Goal: Use online tool/utility

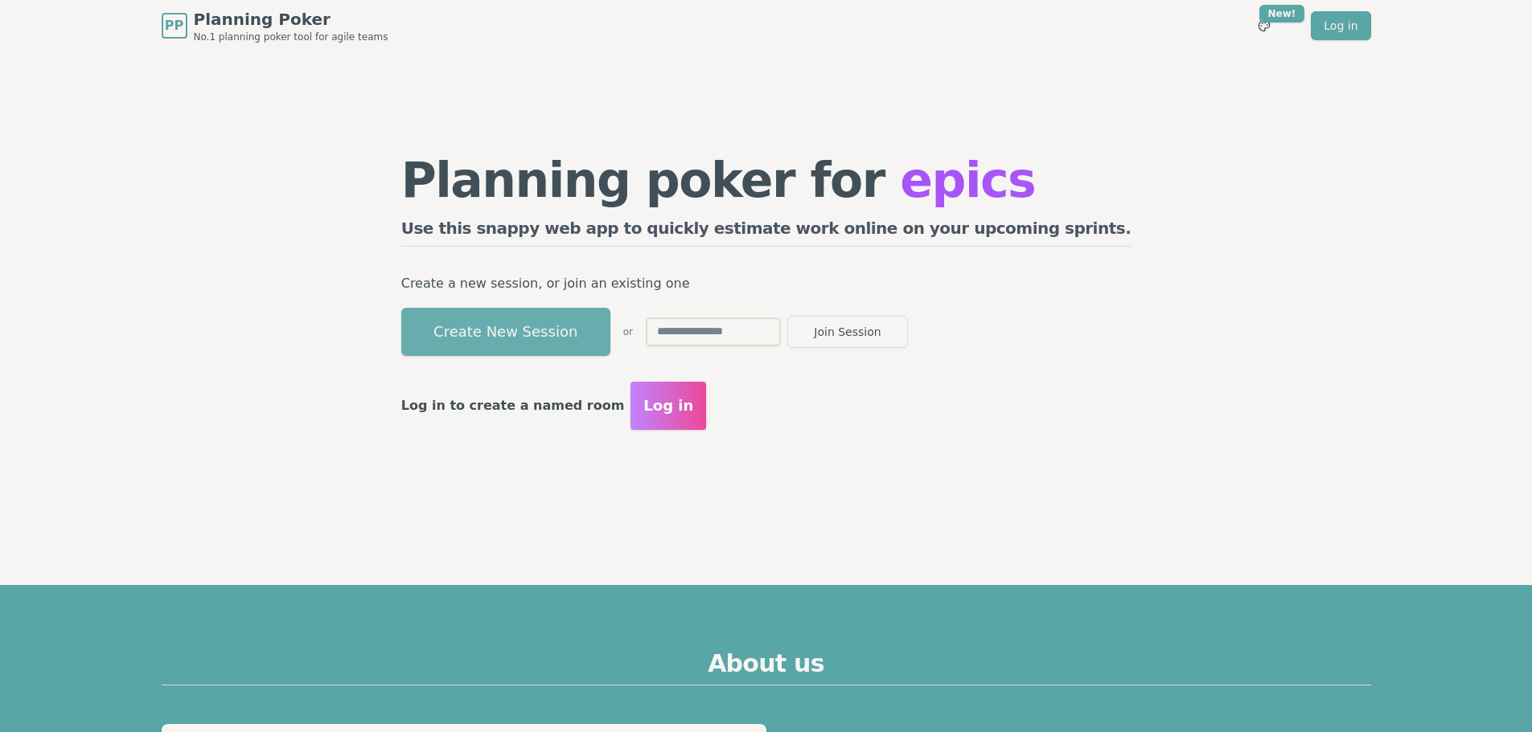
click at [535, 336] on button "Create New Session" at bounding box center [505, 332] width 209 height 48
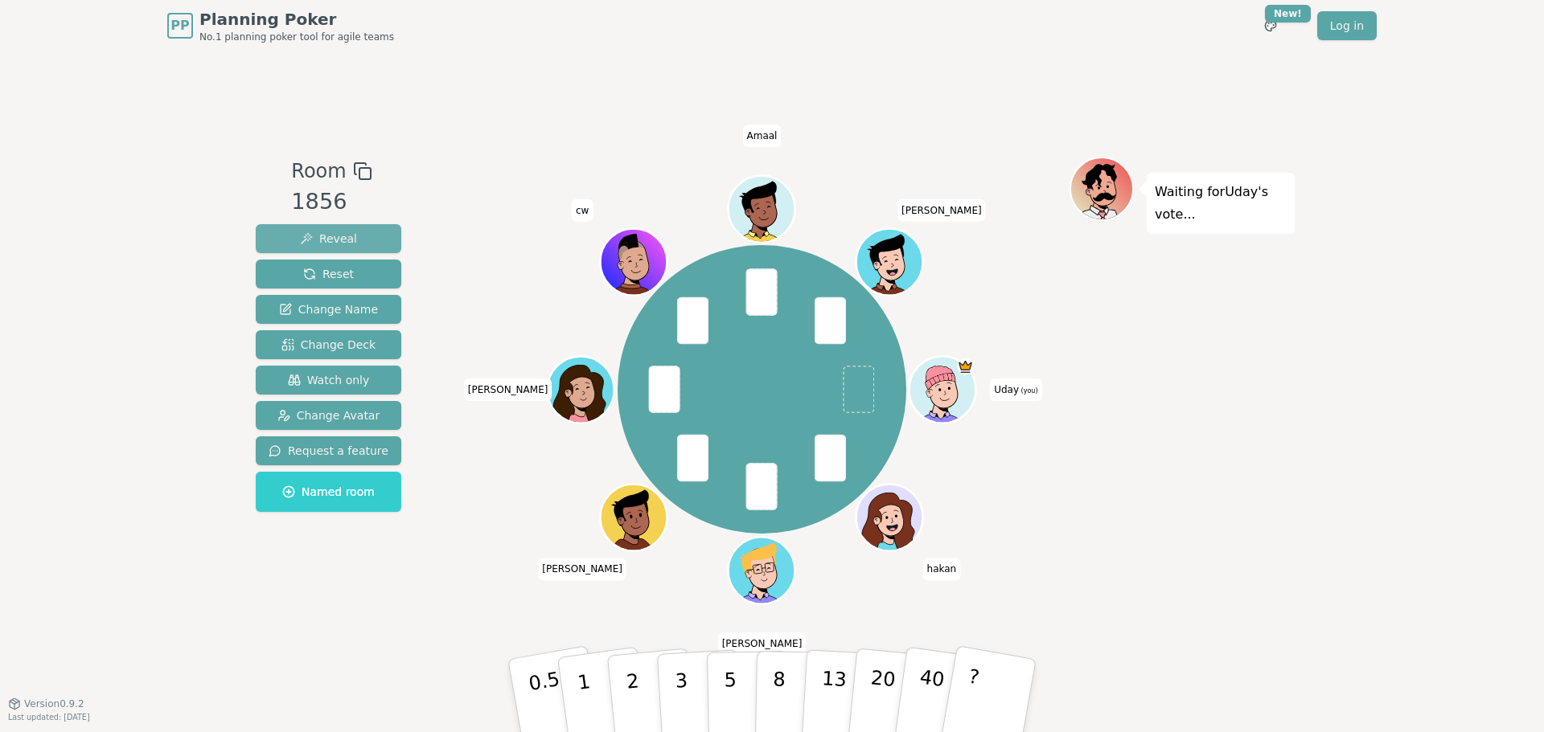
click at [330, 239] on span "Reveal" at bounding box center [328, 239] width 57 height 16
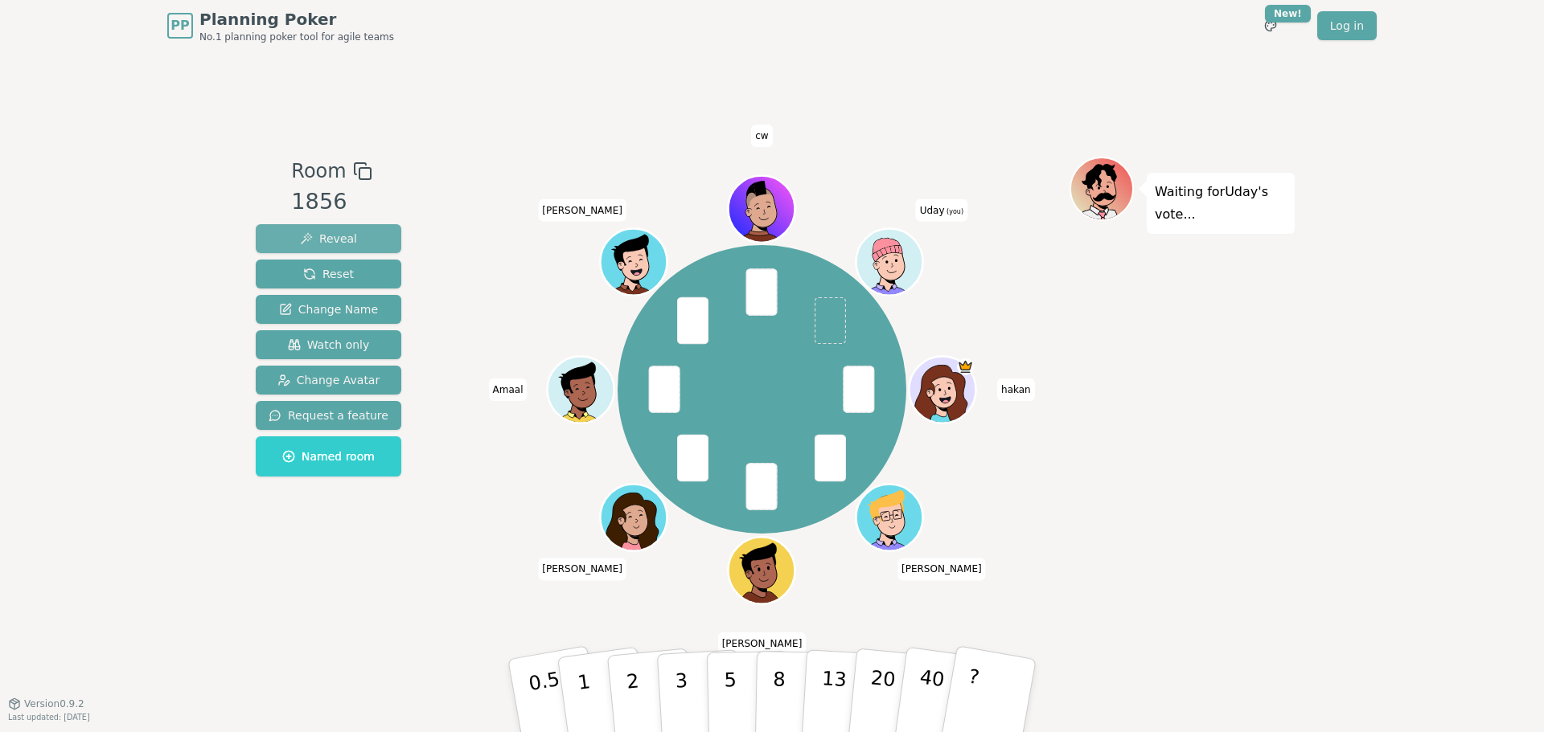
click at [337, 242] on span "Reveal" at bounding box center [328, 239] width 57 height 16
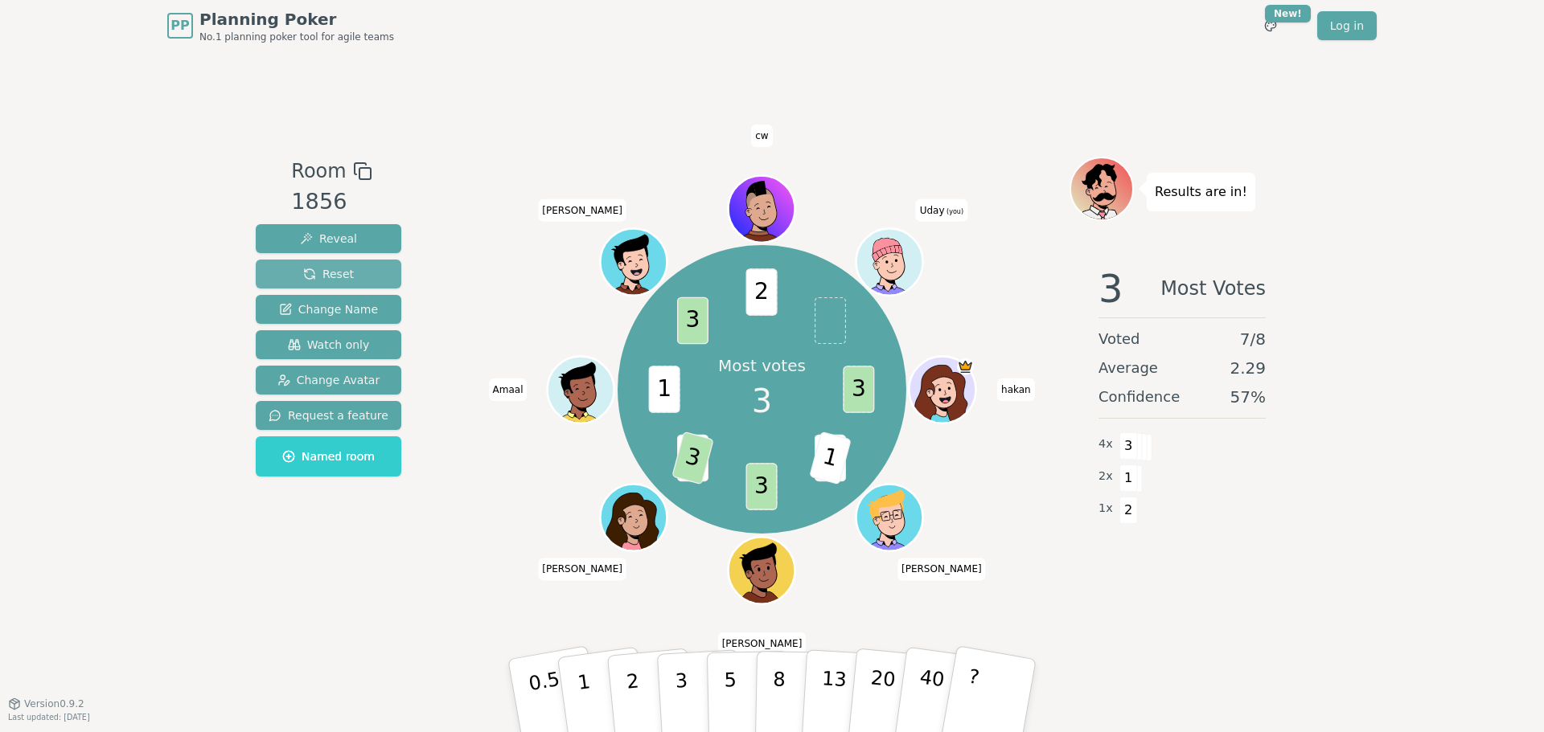
click at [333, 276] on span "Reset" at bounding box center [328, 274] width 51 height 16
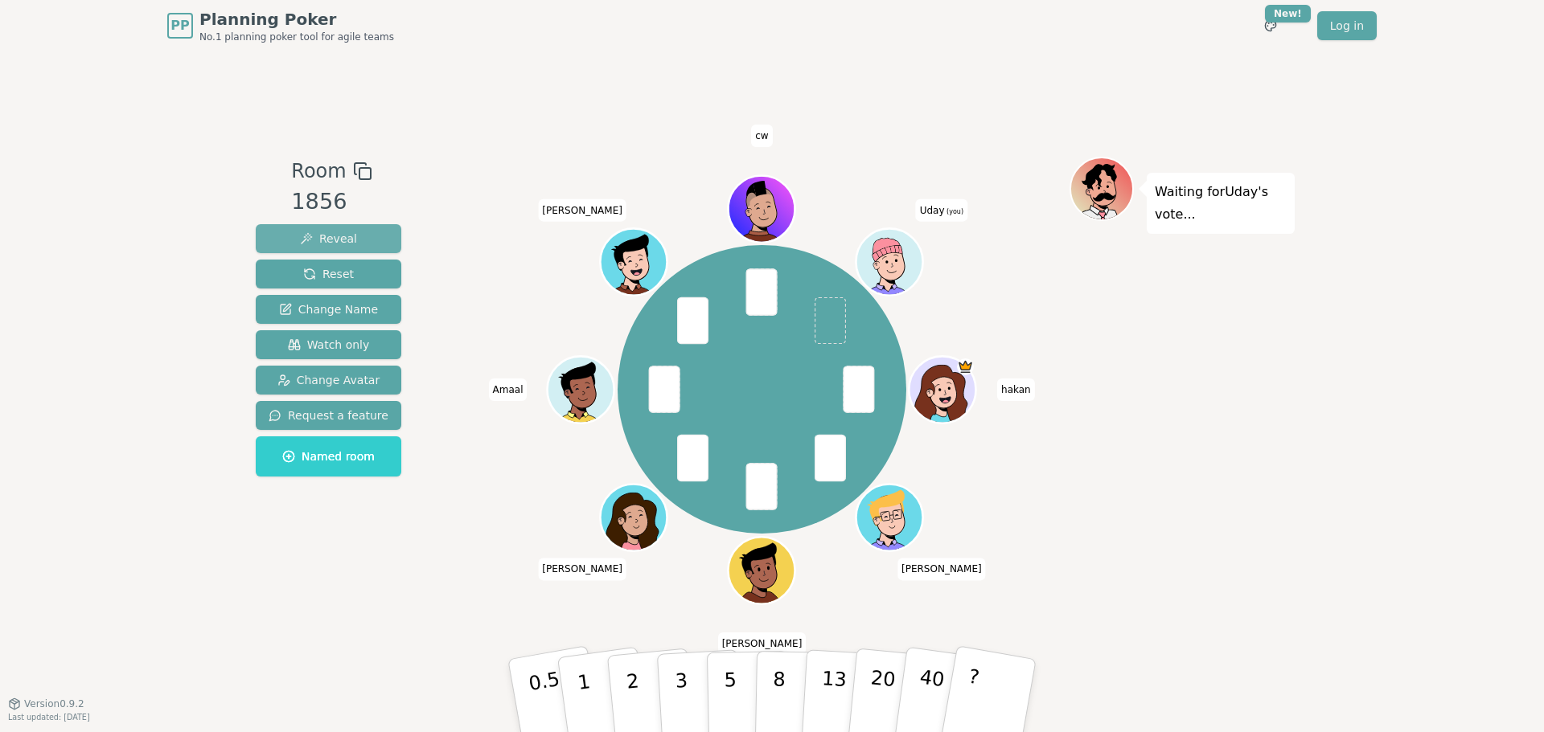
click at [323, 234] on span "Reveal" at bounding box center [328, 239] width 57 height 16
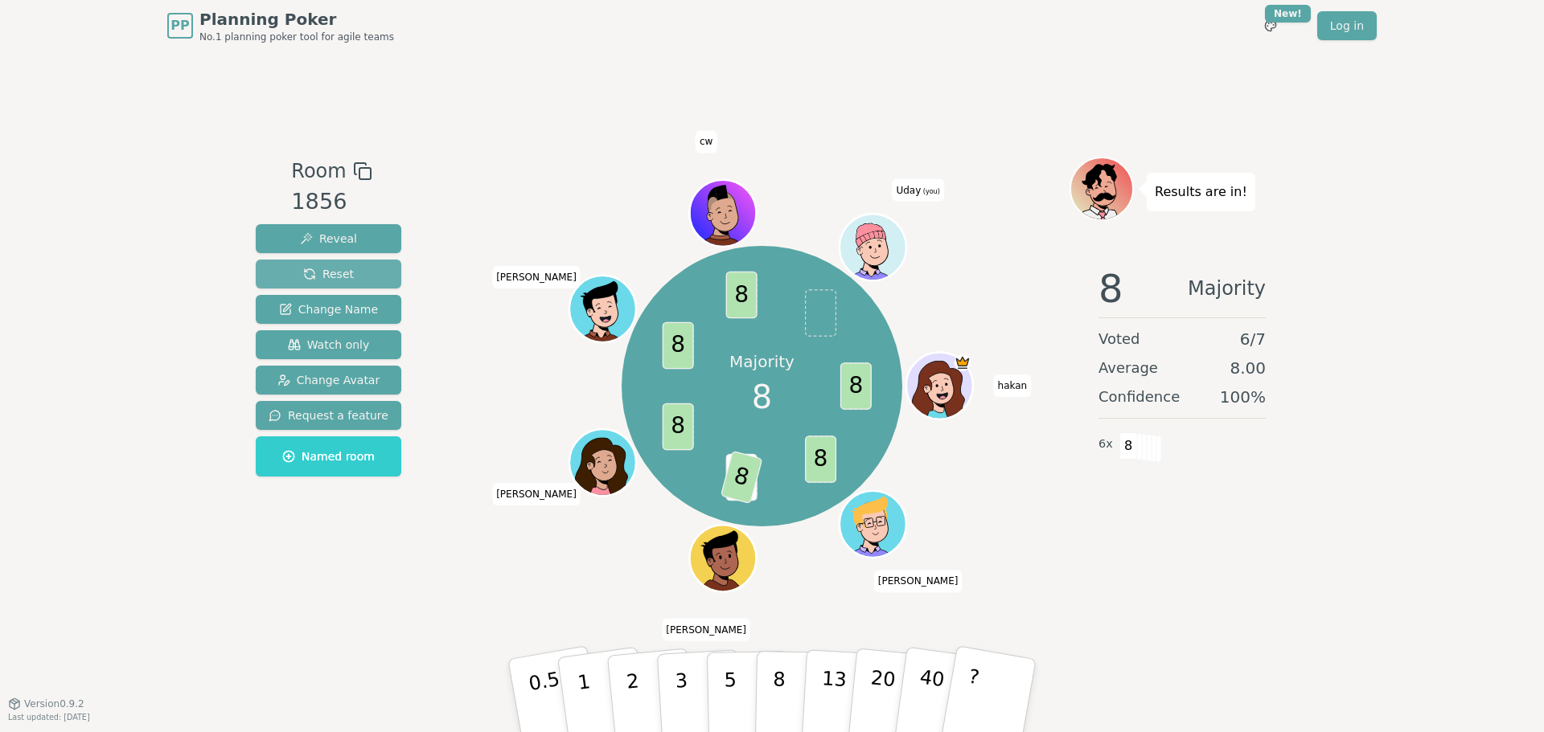
click at [342, 274] on span "Reset" at bounding box center [328, 274] width 51 height 16
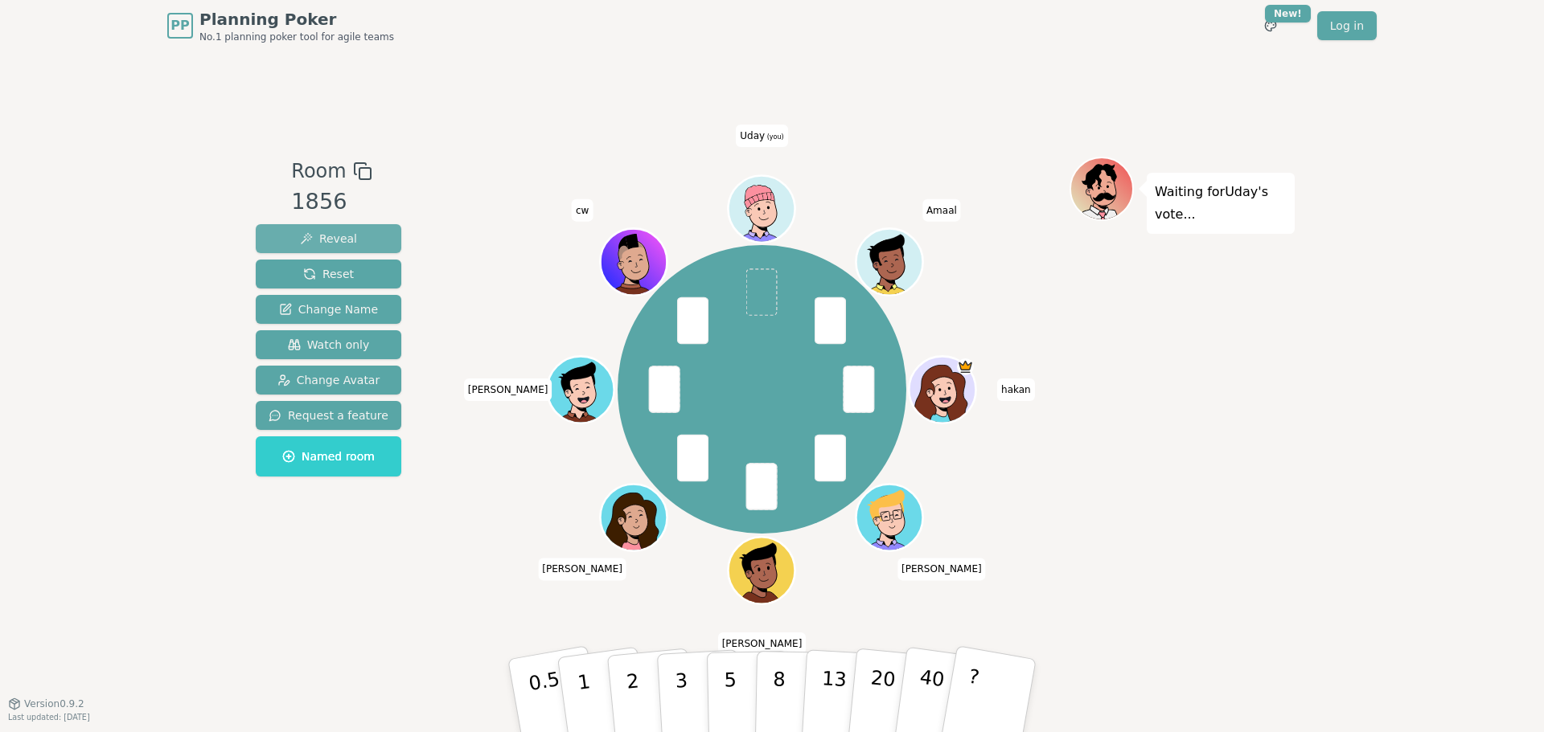
click at [346, 237] on span "Reveal" at bounding box center [328, 239] width 57 height 16
